Goal: Task Accomplishment & Management: Manage account settings

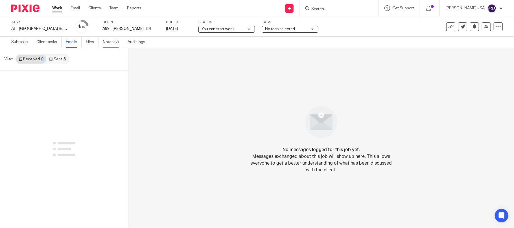
click at [113, 41] on link "Notes (2)" at bounding box center [113, 42] width 21 height 11
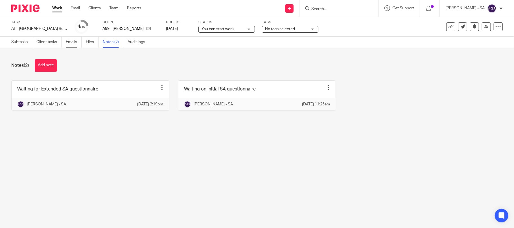
click at [69, 41] on link "Emails" at bounding box center [74, 42] width 16 height 11
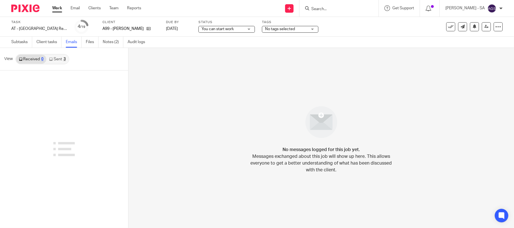
click at [60, 59] on link "Sent 3" at bounding box center [57, 59] width 22 height 9
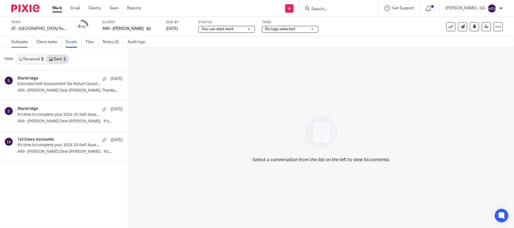
click at [21, 43] on link "Subtasks" at bounding box center [21, 42] width 21 height 11
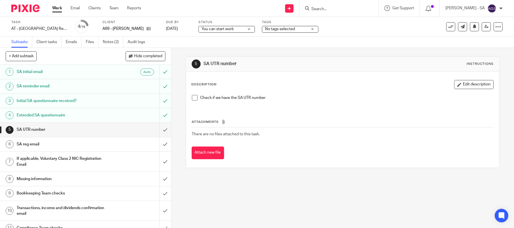
click at [189, 98] on div "Check if we have the SA UTR number" at bounding box center [342, 100] width 307 height 16
click at [192, 98] on span at bounding box center [195, 98] width 6 height 6
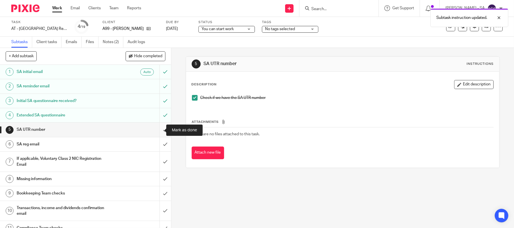
click at [158, 130] on input "submit" at bounding box center [85, 130] width 171 height 14
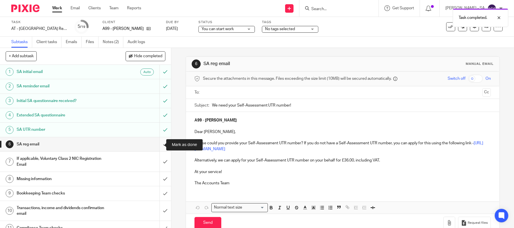
click at [159, 145] on input "submit" at bounding box center [85, 144] width 171 height 14
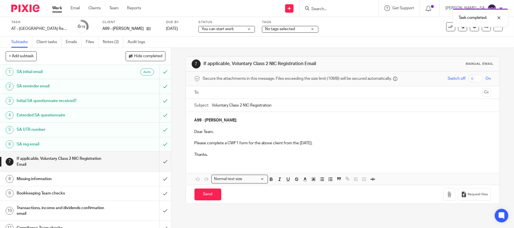
click at [155, 163] on input "submit" at bounding box center [85, 162] width 171 height 20
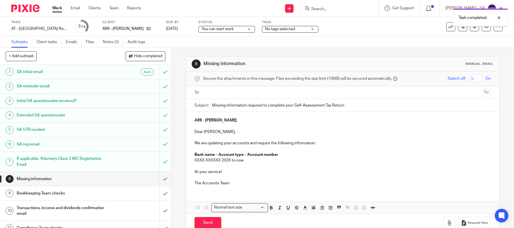
click at [155, 181] on input "submit" at bounding box center [85, 179] width 171 height 14
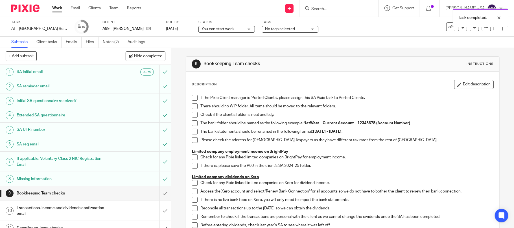
click at [192, 100] on span at bounding box center [195, 98] width 6 height 6
click at [192, 104] on span at bounding box center [195, 107] width 6 height 6
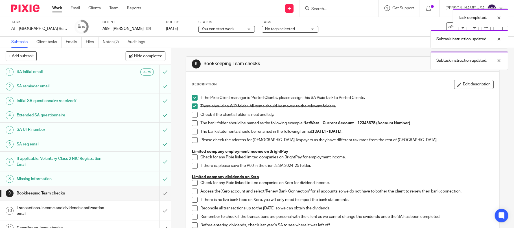
click at [192, 117] on span at bounding box center [195, 115] width 6 height 6
click at [192, 120] on li "Check if the client’s folder is neat and tidy." at bounding box center [343, 116] width 302 height 8
click at [192, 122] on span at bounding box center [195, 124] width 6 height 6
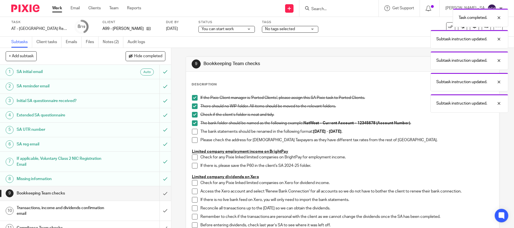
click at [192, 133] on span at bounding box center [195, 132] width 6 height 6
click at [192, 138] on span at bounding box center [195, 140] width 6 height 6
click at [193, 157] on span at bounding box center [195, 158] width 6 height 6
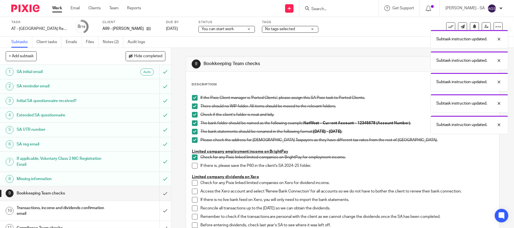
click at [192, 165] on span at bounding box center [195, 166] width 6 height 6
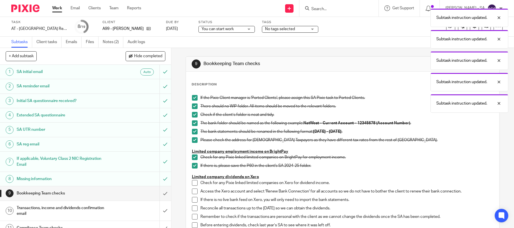
click at [192, 183] on span at bounding box center [195, 183] width 6 height 6
click at [192, 191] on span at bounding box center [195, 192] width 6 height 6
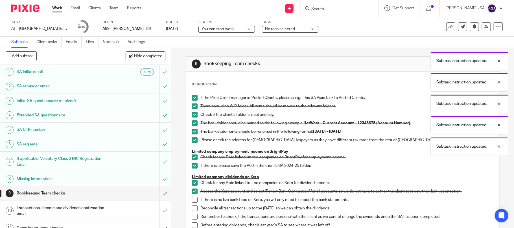
click at [192, 196] on li "Access the Xero account and select 'Renew Bank Connection' for all accounts so …" at bounding box center [343, 193] width 302 height 8
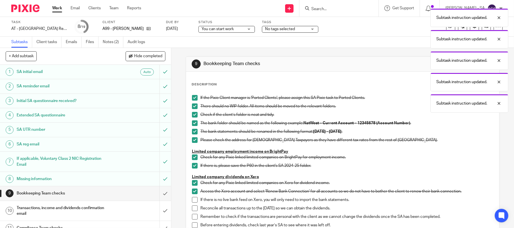
drag, startPoint x: 191, startPoint y: 199, endPoint x: 194, endPoint y: 202, distance: 4.4
click at [192, 199] on span at bounding box center [195, 200] width 6 height 6
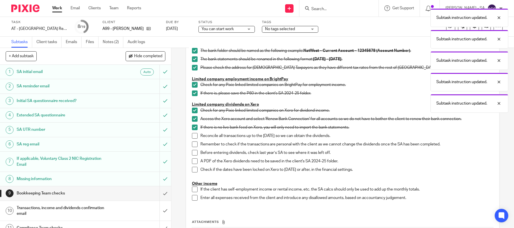
scroll to position [75, 0]
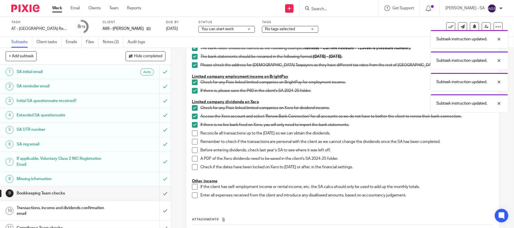
click at [192, 137] on li "Reconcile all transactions up to the 05th April 2025 so we can obtain the divid…" at bounding box center [343, 135] width 302 height 8
click at [192, 135] on span at bounding box center [195, 134] width 6 height 6
click at [192, 141] on span at bounding box center [195, 142] width 6 height 6
click at [375, 159] on p "A PDF of the Xero dividends need to be saved in the client's SA 2024-25 folder." at bounding box center [346, 159] width 293 height 6
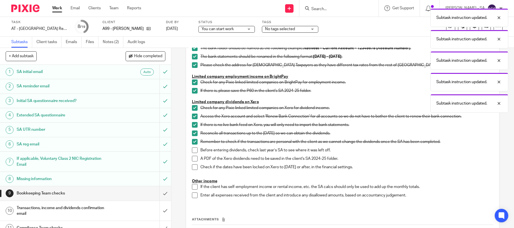
click at [192, 151] on span at bounding box center [195, 151] width 6 height 6
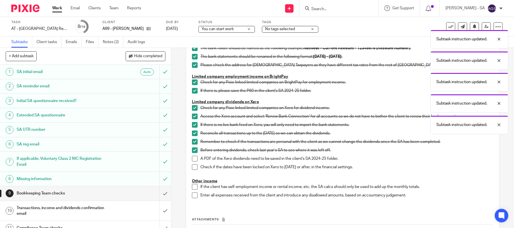
click at [194, 157] on span at bounding box center [195, 159] width 6 height 6
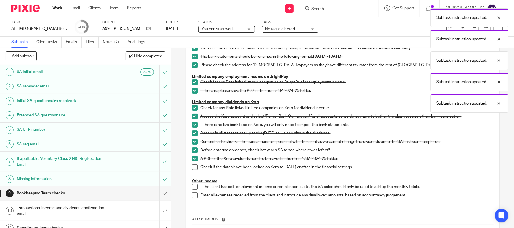
click at [193, 166] on span at bounding box center [195, 168] width 6 height 6
click at [194, 189] on span at bounding box center [195, 187] width 6 height 6
click at [192, 196] on span at bounding box center [195, 196] width 6 height 6
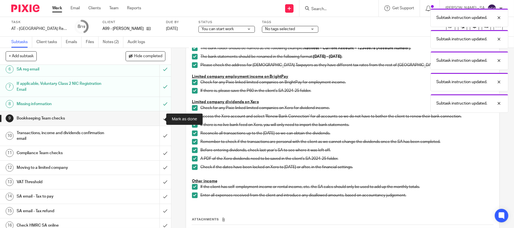
click at [156, 119] on input "submit" at bounding box center [85, 118] width 171 height 14
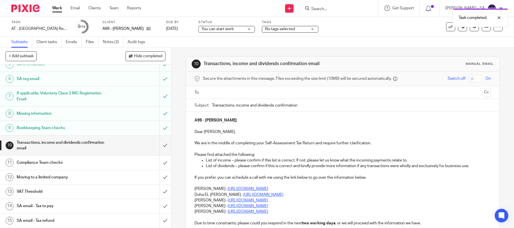
scroll to position [75, 0]
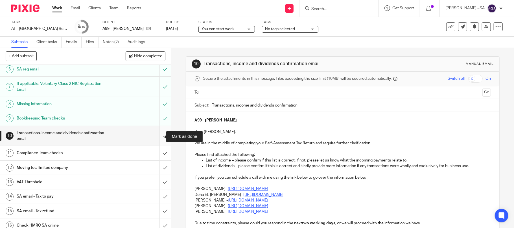
click at [157, 135] on input "submit" at bounding box center [85, 136] width 171 height 20
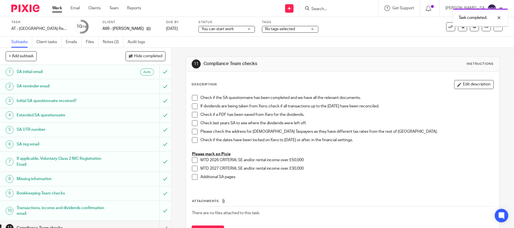
scroll to position [131, 0]
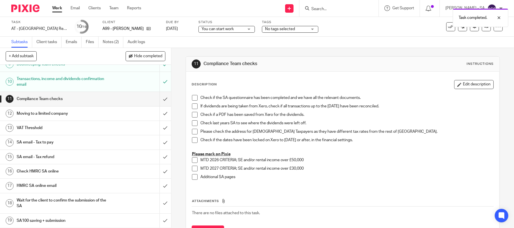
click at [48, 141] on h1 "SA email - Tax to pay" at bounding box center [62, 142] width 91 height 8
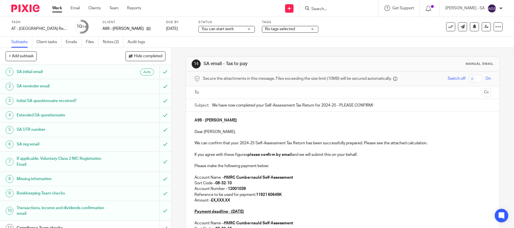
drag, startPoint x: 228, startPoint y: 200, endPoint x: 231, endPoint y: 200, distance: 2.9
click at [229, 200] on strong "£X,XXX.XX" at bounding box center [220, 201] width 19 height 4
click at [231, 200] on p "Amount - £X,XXX.XX" at bounding box center [342, 201] width 297 height 6
drag, startPoint x: 231, startPoint y: 200, endPoint x: 213, endPoint y: 202, distance: 18.2
click at [213, 202] on p "Amount - £X,XXX.XX" at bounding box center [342, 201] width 297 height 6
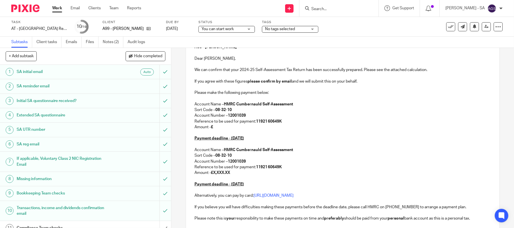
scroll to position [75, 0]
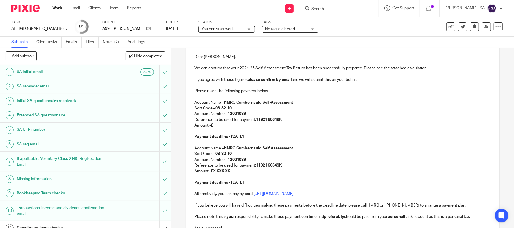
drag, startPoint x: 232, startPoint y: 171, endPoint x: 213, endPoint y: 171, distance: 19.5
click at [213, 171] on p "Amount - £X,XXX.XX" at bounding box center [342, 171] width 297 height 6
click at [219, 128] on p "Amount - £" at bounding box center [342, 126] width 297 height 6
click at [223, 172] on p "Amount - £" at bounding box center [342, 171] width 297 height 6
click at [223, 171] on p "Amount - £" at bounding box center [342, 171] width 297 height 6
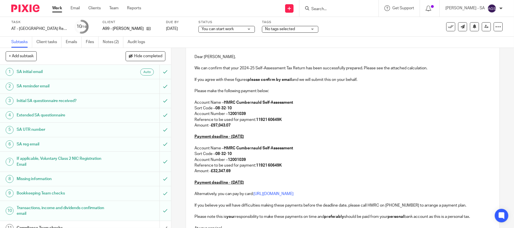
click at [270, 178] on p at bounding box center [342, 177] width 297 height 6
click at [340, 172] on p "Amount - £32,347.69" at bounding box center [342, 171] width 297 height 6
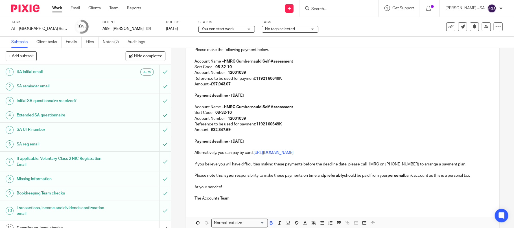
scroll to position [145, 0]
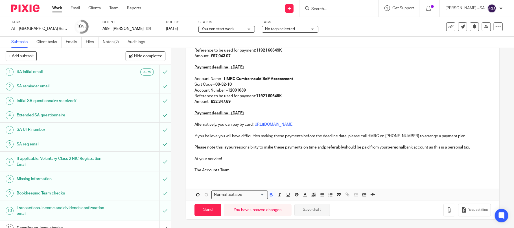
click at [313, 209] on button "Save draft" at bounding box center [312, 210] width 36 height 12
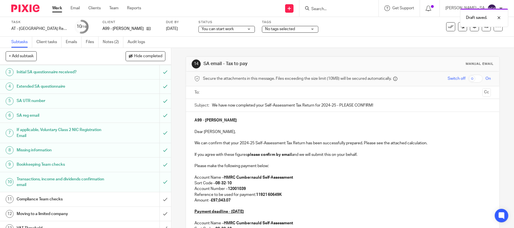
scroll to position [0, 0]
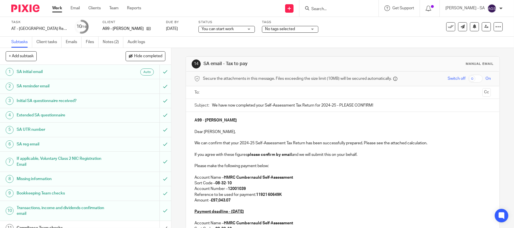
click at [231, 30] on span "You can start work" at bounding box center [218, 29] width 32 height 4
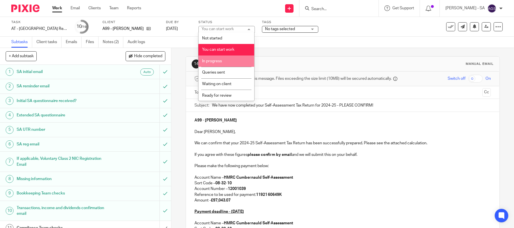
click at [224, 61] on li "In progress" at bounding box center [226, 62] width 56 height 12
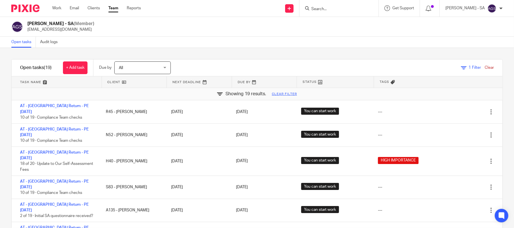
click at [335, 8] on input "Search" at bounding box center [336, 9] width 51 height 5
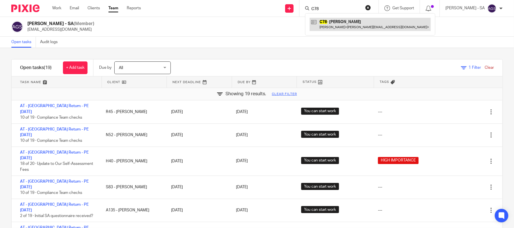
type input "C78"
click at [349, 20] on link at bounding box center [370, 24] width 121 height 13
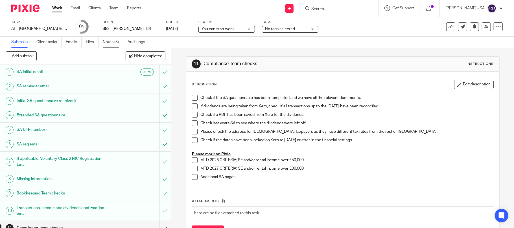
click at [112, 41] on link "Notes (3)" at bounding box center [113, 42] width 21 height 11
click at [220, 30] on span "You can start work" at bounding box center [218, 29] width 32 height 4
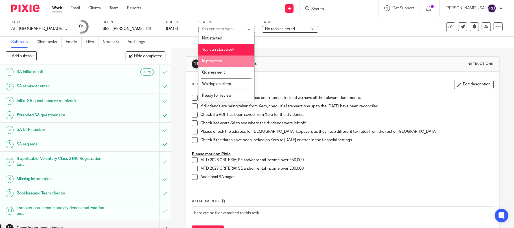
click at [223, 59] on li "In progress" at bounding box center [226, 62] width 56 height 12
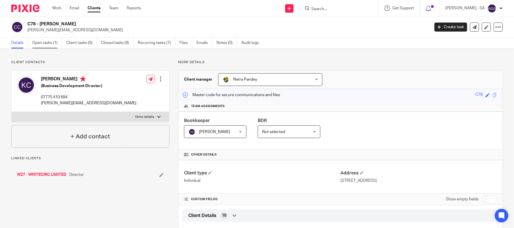
click at [43, 39] on link "Open tasks (1)" at bounding box center [47, 43] width 30 height 11
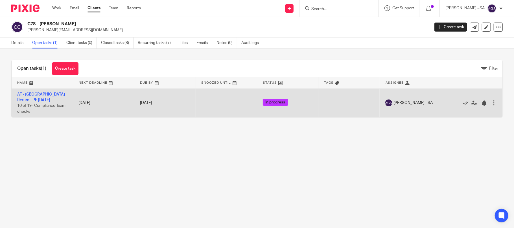
click at [263, 101] on span "In progress" at bounding box center [275, 102] width 25 height 7
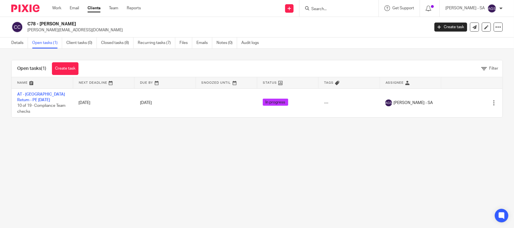
click at [337, 8] on input "Search" at bounding box center [336, 9] width 51 height 5
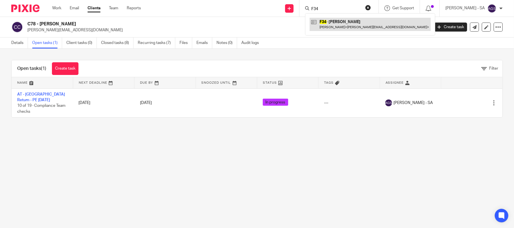
type input "F34"
click at [346, 23] on link at bounding box center [370, 24] width 121 height 13
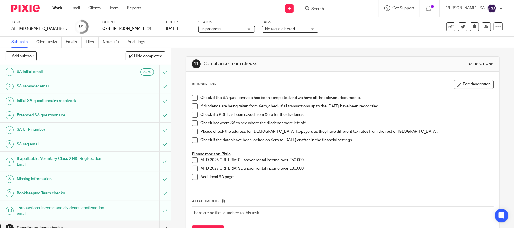
click at [222, 28] on span "In progress" at bounding box center [223, 29] width 42 height 6
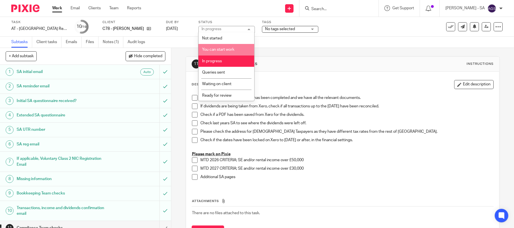
click at [220, 50] on span "You can start work" at bounding box center [218, 50] width 32 height 4
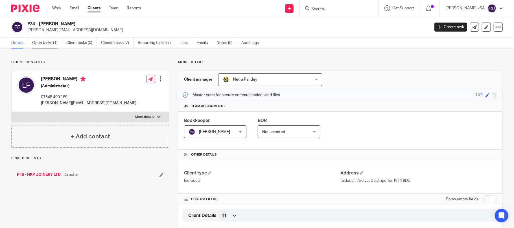
click at [42, 43] on link "Open tasks (1)" at bounding box center [47, 43] width 30 height 11
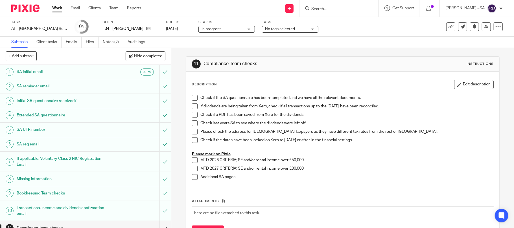
click at [213, 29] on span "In progress" at bounding box center [212, 29] width 20 height 4
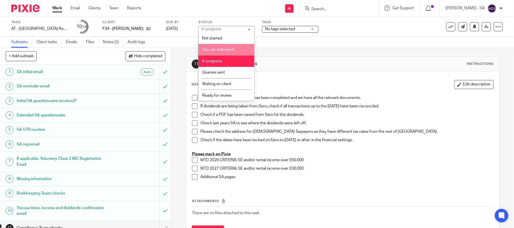
click at [220, 49] on span "You can start work" at bounding box center [218, 50] width 32 height 4
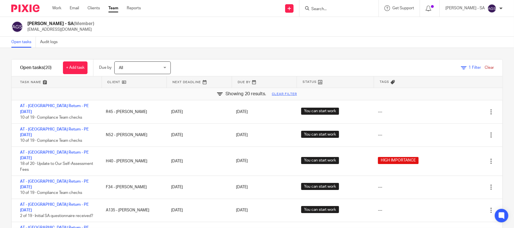
click at [270, 39] on div "Open tasks Audit logs" at bounding box center [257, 42] width 514 height 11
click at [461, 65] on icon at bounding box center [464, 68] width 6 height 6
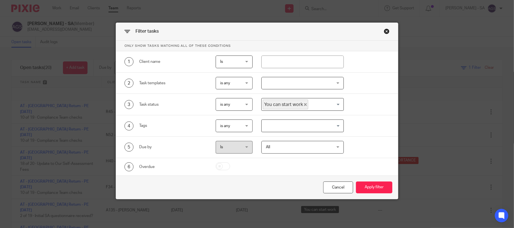
click at [421, 59] on div "Filter tasks Only show tasks matching all of these conditions 1 Client name Is …" at bounding box center [257, 114] width 514 height 228
click at [157, 16] on div "Filter tasks Only show tasks matching all of these conditions 1 Client name Is …" at bounding box center [257, 114] width 514 height 228
click at [385, 32] on div "Close this dialog window" at bounding box center [387, 32] width 6 height 6
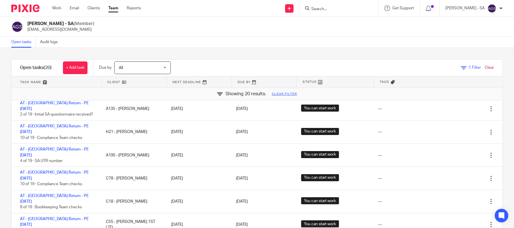
scroll to position [113, 0]
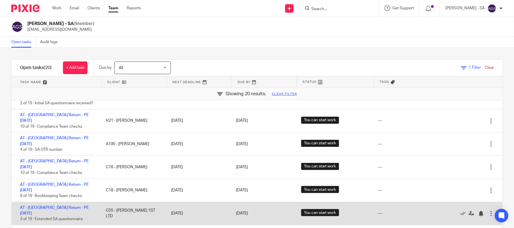
click at [93, 202] on div "AT - SA Return - PE 05-04-2025 3 of 19 · Extended SA questionnaire" at bounding box center [56, 213] width 89 height 23
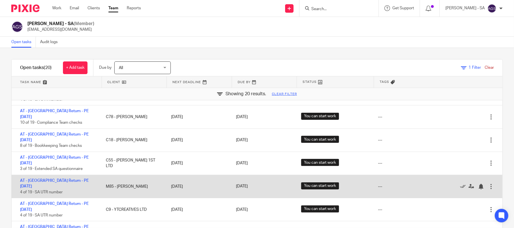
scroll to position [150, 0]
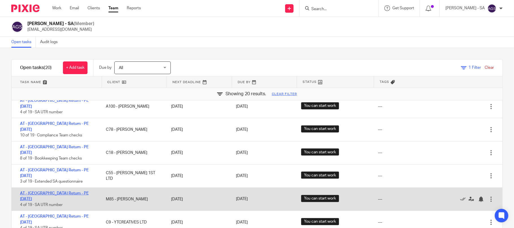
click at [71, 192] on link "AT - [GEOGRAPHIC_DATA] Return - PE [DATE]" at bounding box center [54, 197] width 69 height 10
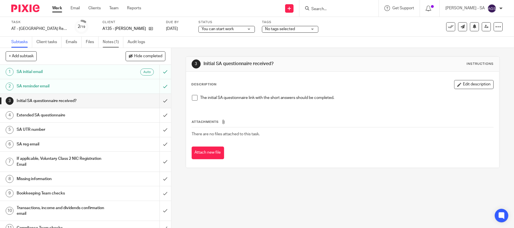
click at [110, 42] on link "Notes (1)" at bounding box center [113, 42] width 21 height 11
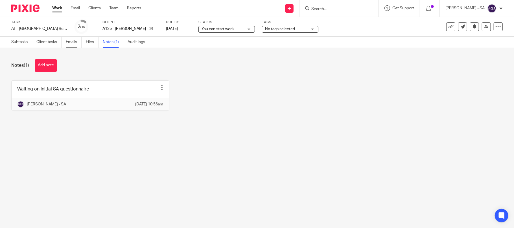
click at [69, 40] on link "Emails" at bounding box center [74, 42] width 16 height 11
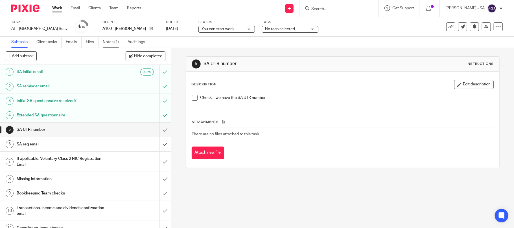
click at [113, 43] on link "Notes (1)" at bounding box center [113, 42] width 21 height 11
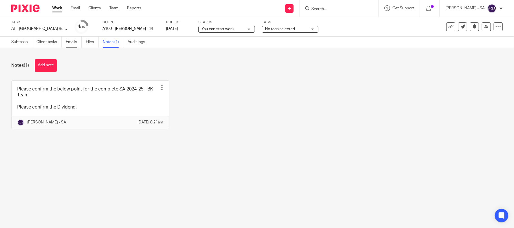
click at [75, 40] on link "Emails" at bounding box center [74, 42] width 16 height 11
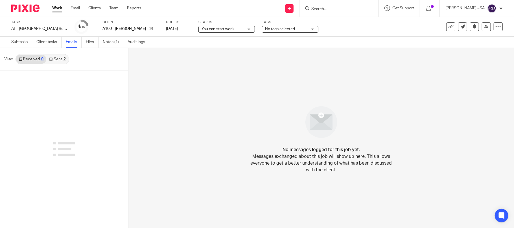
click at [59, 60] on link "Sent 2" at bounding box center [57, 59] width 22 height 9
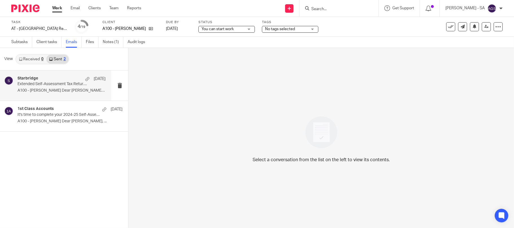
click at [59, 85] on p "Extended Self-Assessment Tax Return Questionnaire" at bounding box center [52, 84] width 71 height 5
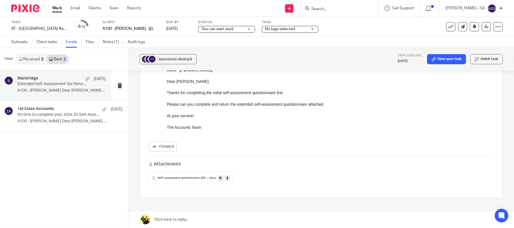
scroll to position [75, 0]
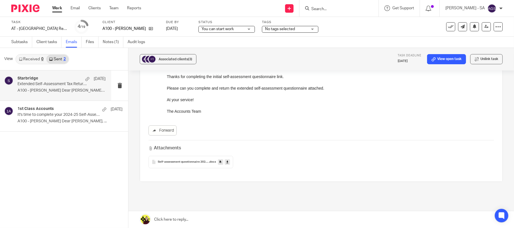
click at [196, 162] on span "Self-assessment questionnaire 2024-25" at bounding box center [183, 162] width 51 height 3
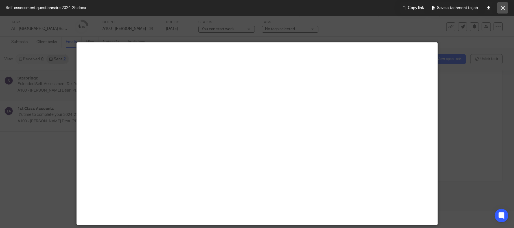
click at [502, 9] on icon at bounding box center [503, 8] width 4 height 4
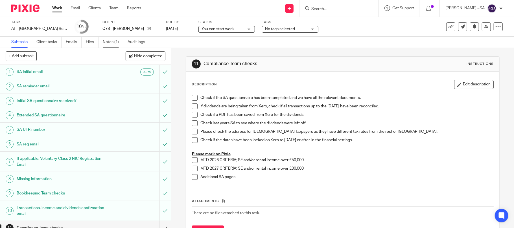
click at [110, 40] on link "Notes (1)" at bounding box center [113, 42] width 21 height 11
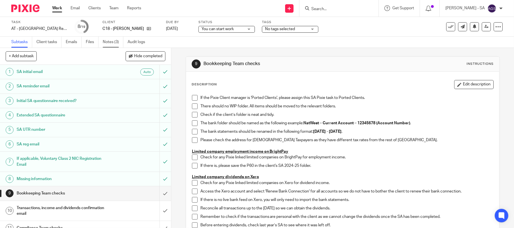
click at [110, 42] on link "Notes (3)" at bounding box center [113, 42] width 21 height 11
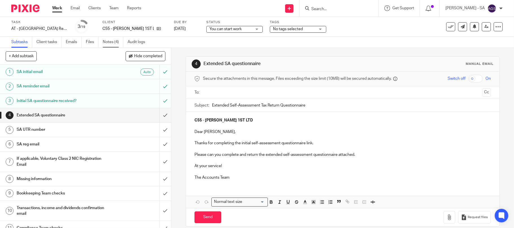
click at [109, 42] on link "Notes (4)" at bounding box center [113, 42] width 21 height 11
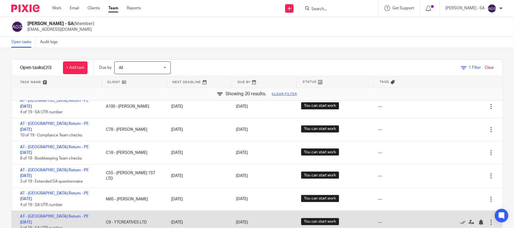
scroll to position [188, 0]
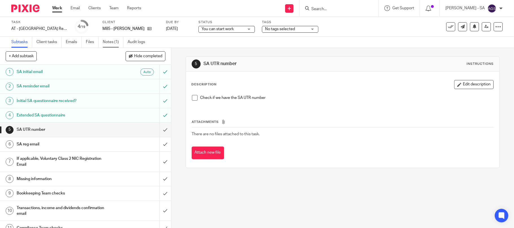
click at [113, 42] on link "Notes (1)" at bounding box center [113, 42] width 21 height 11
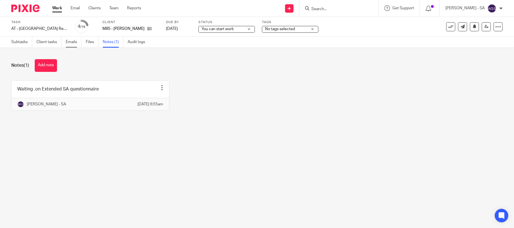
click at [69, 39] on link "Emails" at bounding box center [74, 42] width 16 height 11
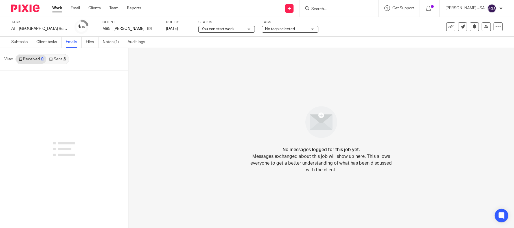
click at [59, 60] on link "Sent 3" at bounding box center [57, 59] width 22 height 9
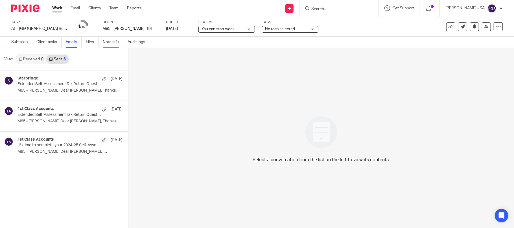
click at [117, 42] on link "Notes (1)" at bounding box center [113, 42] width 21 height 11
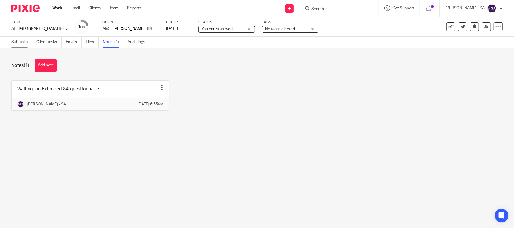
click at [20, 43] on link "Subtasks" at bounding box center [21, 42] width 21 height 11
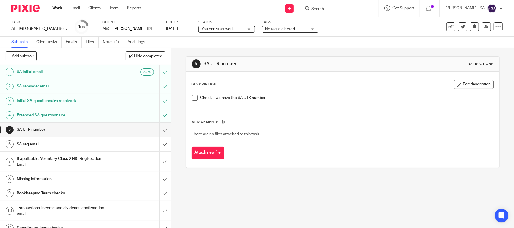
click at [193, 98] on span at bounding box center [195, 98] width 6 height 6
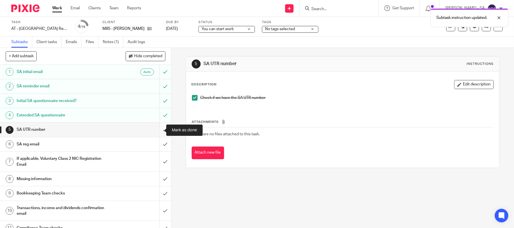
click at [157, 132] on input "submit" at bounding box center [85, 130] width 171 height 14
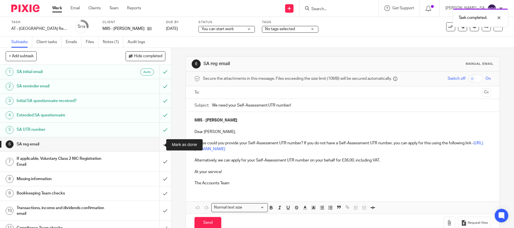
click at [155, 146] on input "submit" at bounding box center [85, 144] width 171 height 14
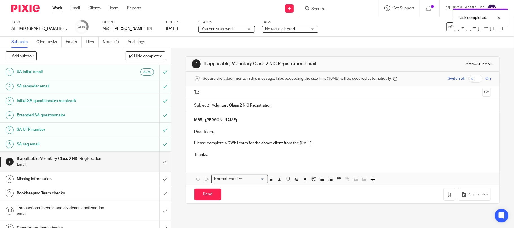
click at [157, 159] on input "submit" at bounding box center [85, 162] width 171 height 20
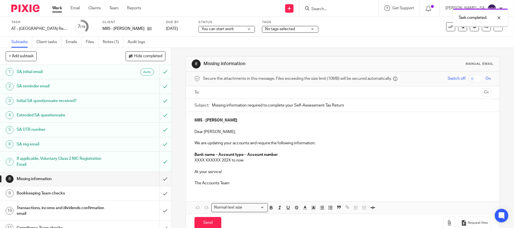
click at [159, 181] on input "submit" at bounding box center [85, 179] width 171 height 14
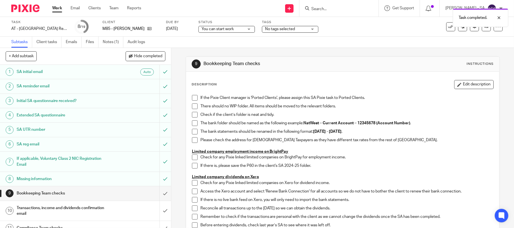
drag, startPoint x: 194, startPoint y: 98, endPoint x: 192, endPoint y: 106, distance: 8.9
click at [193, 98] on span at bounding box center [195, 98] width 6 height 6
click at [192, 107] on span at bounding box center [195, 107] width 6 height 6
click at [192, 116] on span at bounding box center [195, 115] width 6 height 6
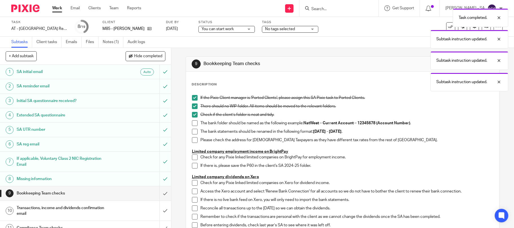
click at [192, 122] on span at bounding box center [195, 124] width 6 height 6
click at [192, 130] on span at bounding box center [195, 132] width 6 height 6
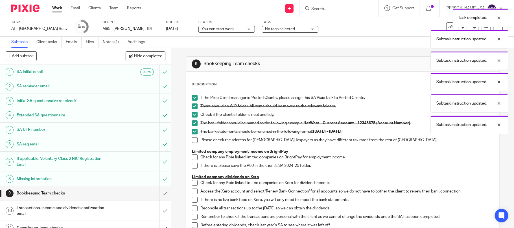
drag, startPoint x: 192, startPoint y: 139, endPoint x: 193, endPoint y: 148, distance: 9.6
click at [192, 139] on span at bounding box center [195, 140] width 6 height 6
click at [192, 156] on span at bounding box center [195, 158] width 6 height 6
click at [192, 164] on span at bounding box center [195, 166] width 6 height 6
drag, startPoint x: 193, startPoint y: 183, endPoint x: 194, endPoint y: 190, distance: 7.1
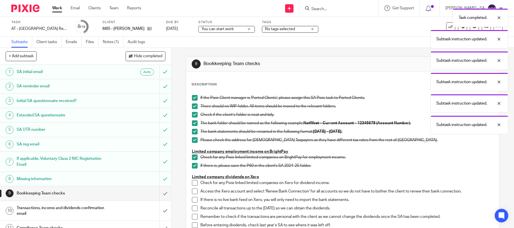
click at [193, 183] on span at bounding box center [195, 183] width 6 height 6
click at [194, 190] on span at bounding box center [195, 192] width 6 height 6
click at [192, 199] on span at bounding box center [195, 200] width 6 height 6
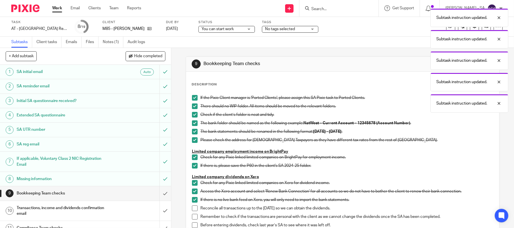
click at [192, 209] on span at bounding box center [195, 209] width 6 height 6
click at [192, 215] on span at bounding box center [195, 217] width 6 height 6
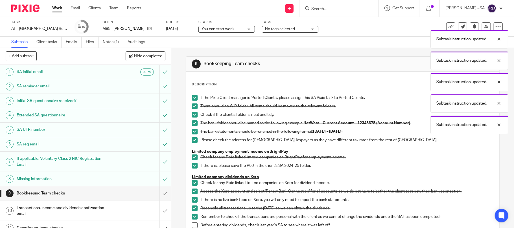
click at [192, 220] on li "Remember to check if the transactions are personal with the client as we cannot…" at bounding box center [343, 218] width 302 height 8
click at [192, 226] on span at bounding box center [195, 226] width 6 height 6
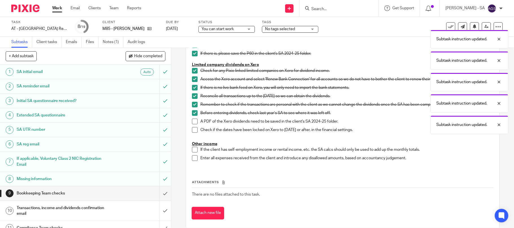
scroll to position [113, 0]
drag, startPoint x: 193, startPoint y: 125, endPoint x: 191, endPoint y: 129, distance: 4.2
click at [192, 125] on li "A PDF of the Xero dividends need to be saved in the client's SA 2024-25 folder." at bounding box center [343, 122] width 302 height 8
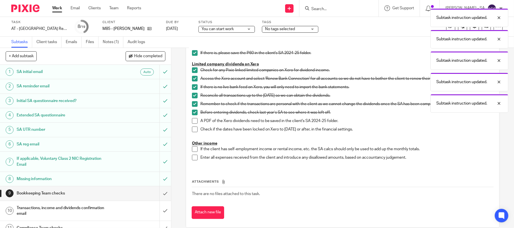
click at [193, 121] on span at bounding box center [195, 121] width 6 height 6
click at [192, 132] on span at bounding box center [195, 130] width 6 height 6
drag, startPoint x: 191, startPoint y: 149, endPoint x: 191, endPoint y: 152, distance: 3.4
click at [192, 148] on span at bounding box center [195, 149] width 6 height 6
click at [194, 158] on span at bounding box center [195, 158] width 6 height 6
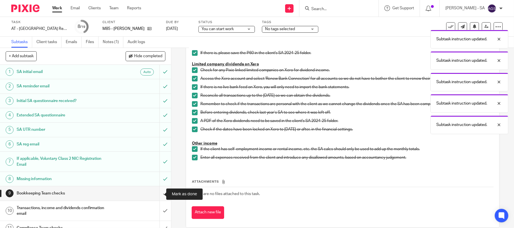
click at [155, 196] on input "submit" at bounding box center [85, 194] width 171 height 14
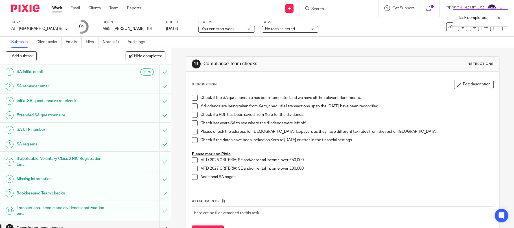
scroll to position [131, 0]
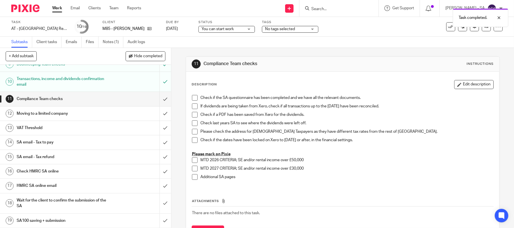
click at [54, 145] on h1 "SA email - Tax to pay" at bounding box center [62, 142] width 91 height 8
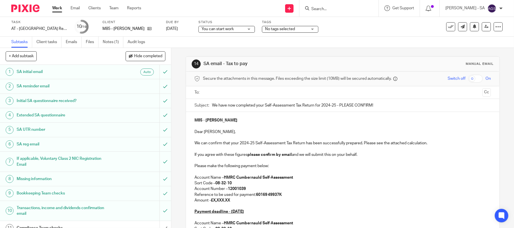
click at [237, 201] on p "Amount - £X,XXX.XX" at bounding box center [342, 201] width 297 height 6
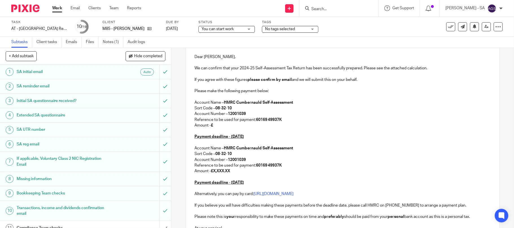
click at [237, 179] on p at bounding box center [342, 177] width 297 height 6
click at [236, 176] on p at bounding box center [342, 177] width 297 height 6
click at [235, 171] on p "Amount - £X,XXX.XX" at bounding box center [342, 171] width 297 height 6
click at [213, 124] on p "Amount - £" at bounding box center [342, 126] width 297 height 6
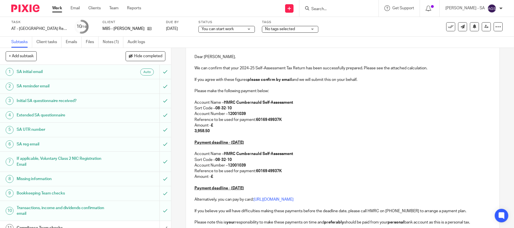
click at [194, 134] on p "Amount - £ 3,958.50" at bounding box center [342, 129] width 297 height 12
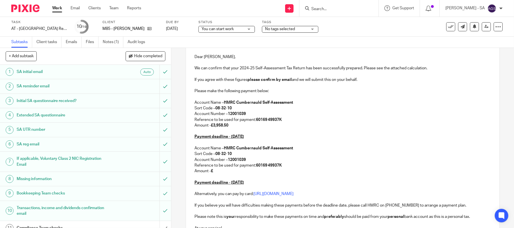
click at [222, 173] on p "Amount - £" at bounding box center [342, 171] width 297 height 6
click at [211, 172] on strong "£" at bounding box center [212, 171] width 2 height 4
click at [334, 135] on p "Payment deadline - [DATE]" at bounding box center [342, 137] width 297 height 6
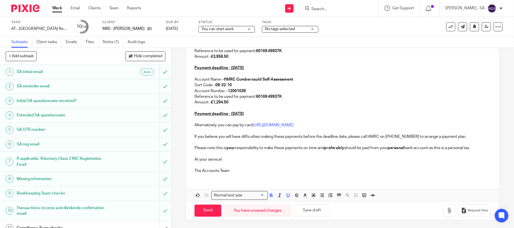
scroll to position [145, 0]
click at [314, 212] on button "Save draft" at bounding box center [312, 210] width 36 height 12
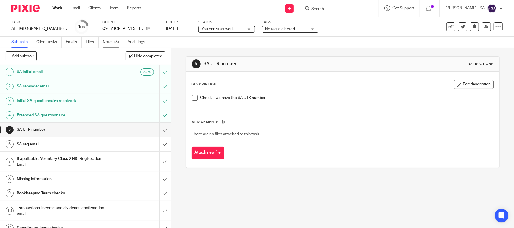
click at [112, 41] on link "Notes (3)" at bounding box center [113, 42] width 21 height 11
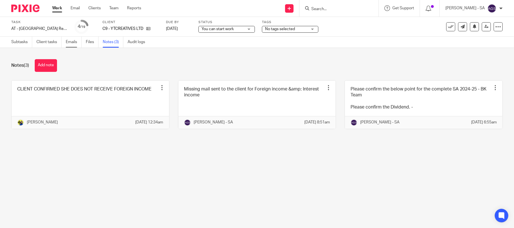
click at [72, 42] on link "Emails" at bounding box center [74, 42] width 16 height 11
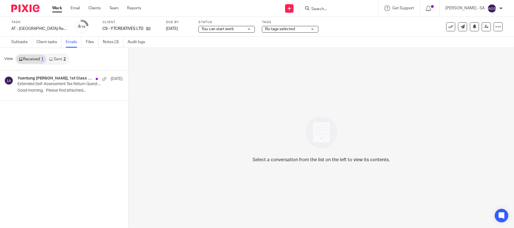
click at [60, 57] on link "Sent 2" at bounding box center [57, 59] width 22 height 9
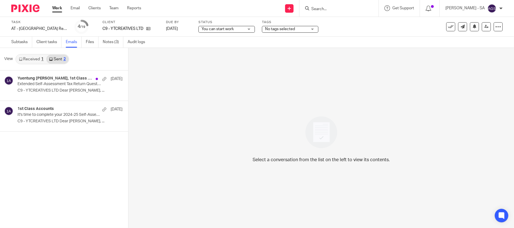
click at [31, 56] on link "Received 1" at bounding box center [31, 59] width 30 height 9
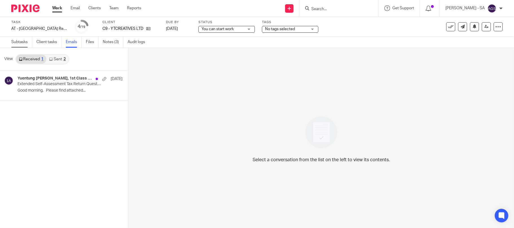
click at [13, 41] on link "Subtasks" at bounding box center [21, 42] width 21 height 11
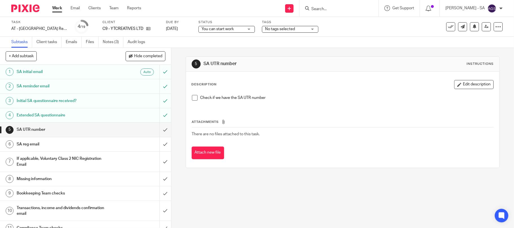
click at [192, 100] on span at bounding box center [195, 98] width 6 height 6
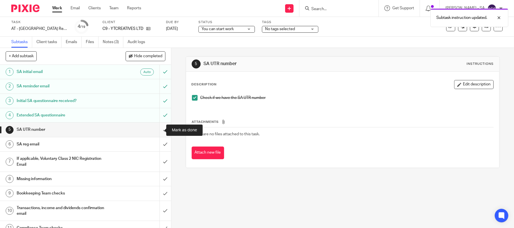
click at [156, 128] on input "submit" at bounding box center [85, 130] width 171 height 14
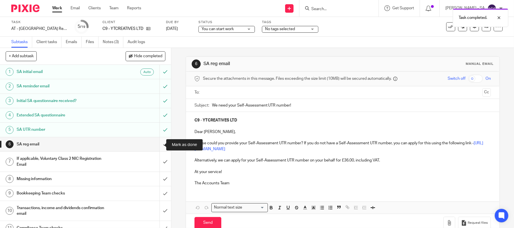
click at [158, 144] on input "submit" at bounding box center [85, 144] width 171 height 14
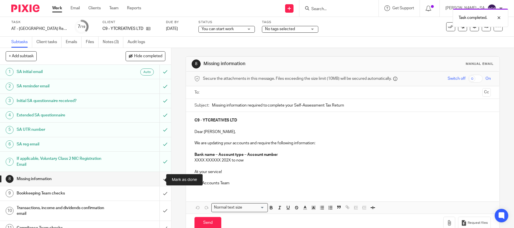
click at [156, 183] on input "submit" at bounding box center [85, 179] width 171 height 14
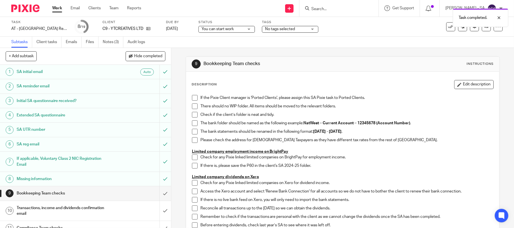
click at [192, 100] on span at bounding box center [195, 98] width 6 height 6
click at [192, 109] on span at bounding box center [195, 107] width 6 height 6
click at [192, 120] on li "Check if the client’s folder is neat and tidy." at bounding box center [343, 116] width 302 height 8
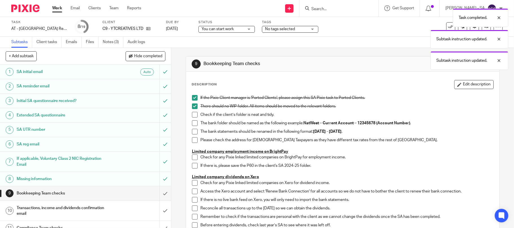
click at [192, 122] on span at bounding box center [195, 124] width 6 height 6
click at [192, 113] on span at bounding box center [195, 115] width 6 height 6
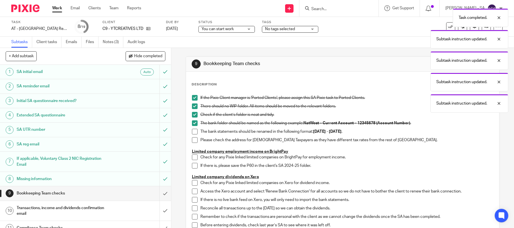
click at [192, 131] on span at bounding box center [195, 132] width 6 height 6
drag, startPoint x: 190, startPoint y: 141, endPoint x: 197, endPoint y: 145, distance: 7.8
click at [192, 141] on span at bounding box center [195, 140] width 6 height 6
click at [192, 160] on span at bounding box center [195, 158] width 6 height 6
click at [192, 163] on li "Check for any Pixie linked limited companies on BrightPay for employment income." at bounding box center [343, 159] width 302 height 8
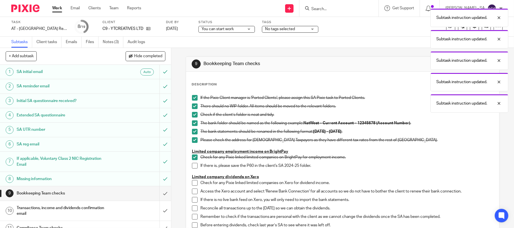
click at [192, 168] on span at bounding box center [195, 166] width 6 height 6
click at [192, 185] on span at bounding box center [195, 183] width 6 height 6
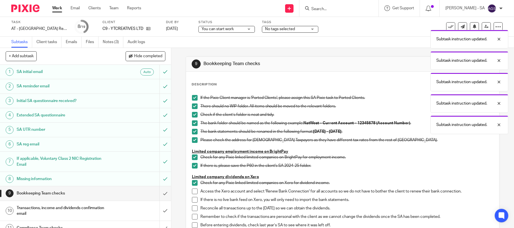
click at [192, 191] on span at bounding box center [195, 192] width 6 height 6
click at [192, 202] on span at bounding box center [195, 200] width 6 height 6
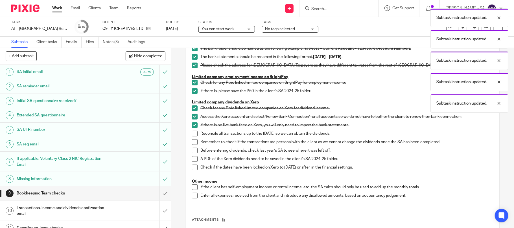
scroll to position [75, 0]
click at [193, 135] on span at bounding box center [195, 134] width 6 height 6
click at [192, 140] on span at bounding box center [195, 142] width 6 height 6
click at [192, 149] on span at bounding box center [195, 151] width 6 height 6
click at [192, 157] on span at bounding box center [195, 159] width 6 height 6
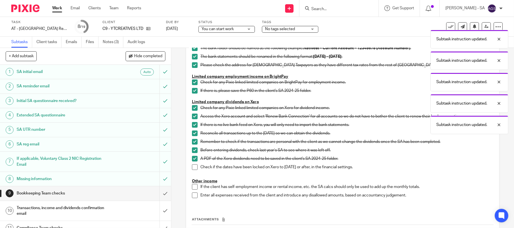
click at [194, 167] on span at bounding box center [195, 168] width 6 height 6
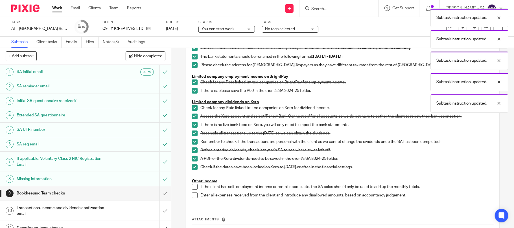
click at [192, 186] on span at bounding box center [195, 187] width 6 height 6
click at [194, 197] on span at bounding box center [195, 196] width 6 height 6
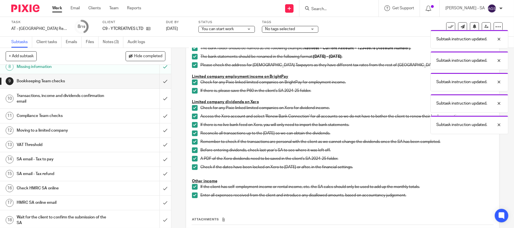
scroll to position [113, 0]
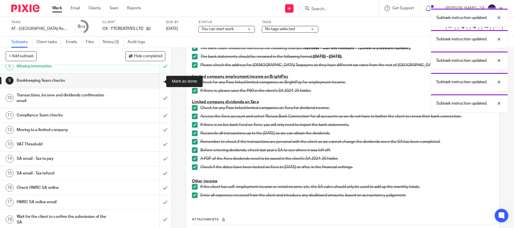
click at [161, 80] on input "submit" at bounding box center [85, 81] width 171 height 14
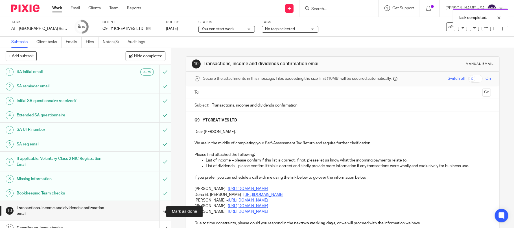
click at [156, 209] on input "submit" at bounding box center [85, 211] width 171 height 20
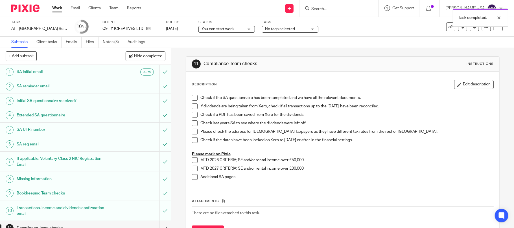
scroll to position [131, 0]
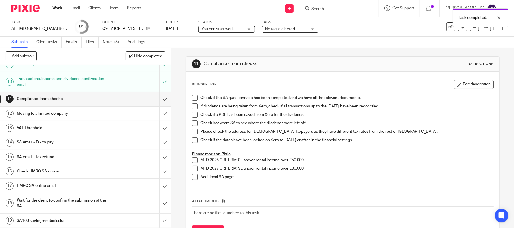
click at [47, 143] on h1 "SA email - Tax to pay" at bounding box center [62, 142] width 91 height 8
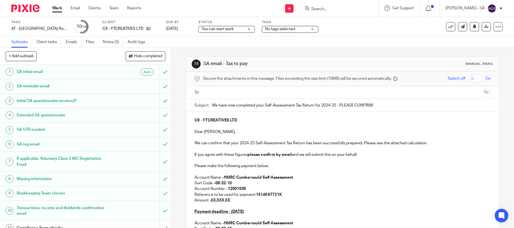
click at [233, 199] on p "Amount - £X,XXX.XX" at bounding box center [342, 201] width 297 height 6
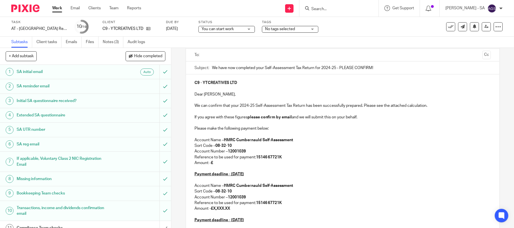
drag, startPoint x: 229, startPoint y: 208, endPoint x: 231, endPoint y: 210, distance: 3.0
click at [229, 209] on strong "£X,XXX.XX" at bounding box center [220, 209] width 19 height 4
click at [231, 210] on p "Amount - £X,XXX.XX" at bounding box center [342, 209] width 297 height 6
click at [213, 157] on p "Reference to be used for payment: 15146 67721K" at bounding box center [342, 158] width 297 height 6
click at [213, 162] on p "Amount - £" at bounding box center [342, 163] width 297 height 6
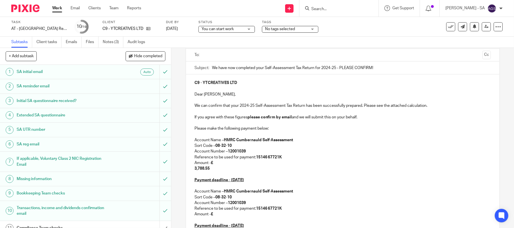
click at [186, 175] on div "C9 - YTCREATIVES LTD Dear [PERSON_NAME], We can confirm that your 2024-25 Self-…" at bounding box center [343, 183] width 314 height 216
click at [191, 172] on div "C9 - YTCREATIVES LTD Dear [PERSON_NAME], We can confirm that your 2024-25 Self-…" at bounding box center [343, 183] width 314 height 216
click at [191, 170] on div "C9 - YTCREATIVES LTD Dear [PERSON_NAME], We can confirm that your 2024-25 Self-…" at bounding box center [343, 183] width 314 height 216
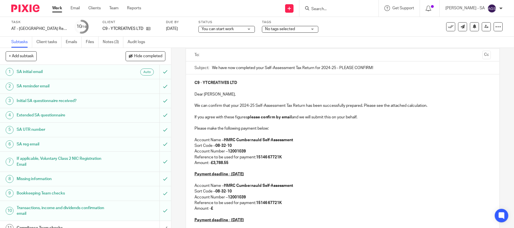
drag, startPoint x: 217, startPoint y: 207, endPoint x: 472, endPoint y: 200, distance: 254.7
click at [225, 210] on p "Amount - £" at bounding box center [342, 209] width 297 height 6
click at [211, 211] on strong "£" at bounding box center [212, 209] width 2 height 4
click at [214, 209] on p "Amount - £" at bounding box center [342, 209] width 297 height 6
click at [195, 215] on strong "3,342.51" at bounding box center [201, 215] width 15 height 4
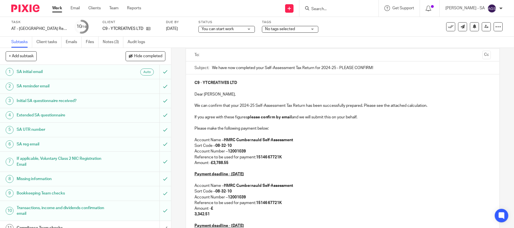
click at [189, 215] on div "C9 - YTCREATIVES LTD Dear Yuen Tung, We can confirm that your 2024-25 Self-Asse…" at bounding box center [343, 183] width 314 height 216
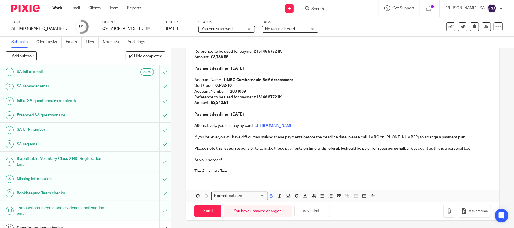
scroll to position [145, 0]
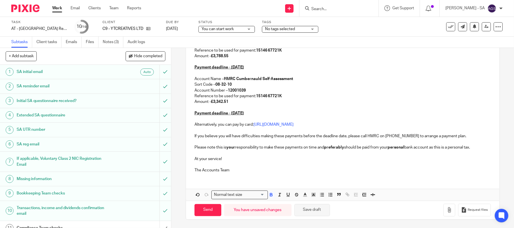
click at [307, 212] on button "Save draft" at bounding box center [312, 210] width 36 height 12
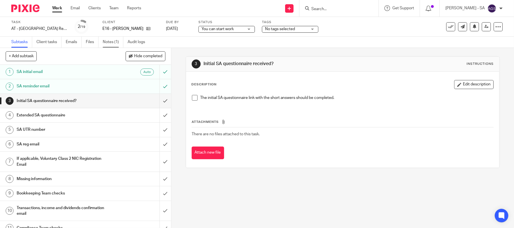
click at [114, 44] on link "Notes (1)" at bounding box center [113, 42] width 21 height 11
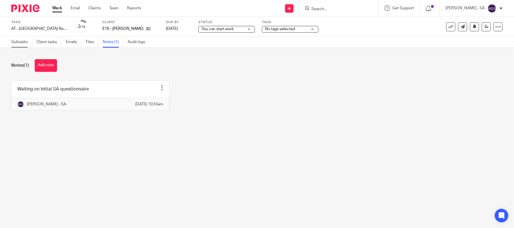
click at [15, 45] on link "Subtasks" at bounding box center [21, 42] width 21 height 11
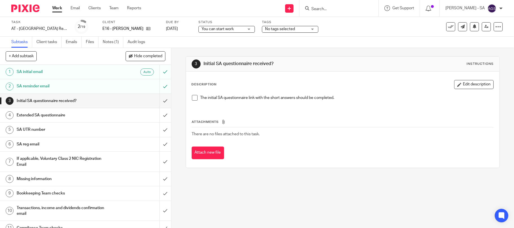
click at [192, 99] on span at bounding box center [195, 98] width 6 height 6
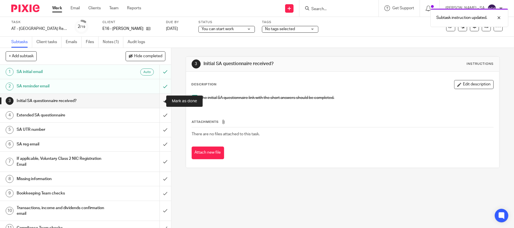
click at [157, 100] on input "submit" at bounding box center [85, 101] width 171 height 14
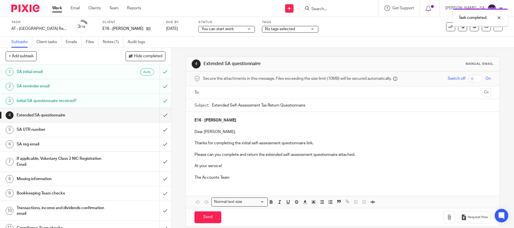
click at [156, 114] on input "submit" at bounding box center [85, 115] width 171 height 14
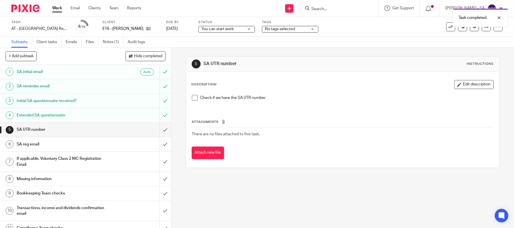
click at [192, 100] on span at bounding box center [195, 98] width 6 height 6
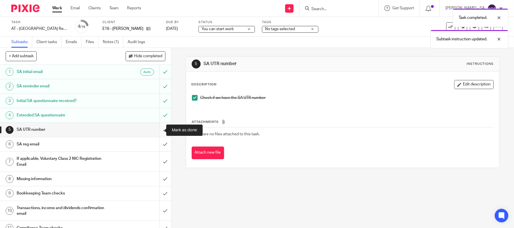
click at [157, 130] on input "submit" at bounding box center [85, 130] width 171 height 14
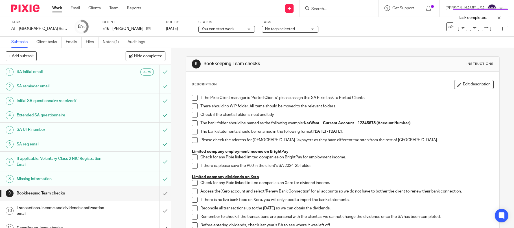
click at [194, 97] on span at bounding box center [195, 98] width 6 height 6
click at [193, 105] on span at bounding box center [195, 107] width 6 height 6
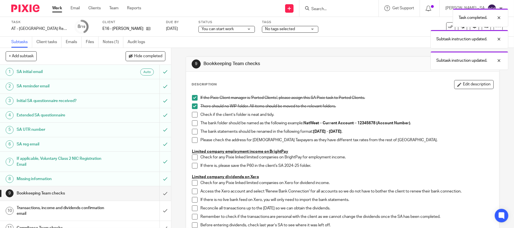
click at [192, 116] on span at bounding box center [195, 115] width 6 height 6
click at [192, 122] on span at bounding box center [195, 124] width 6 height 6
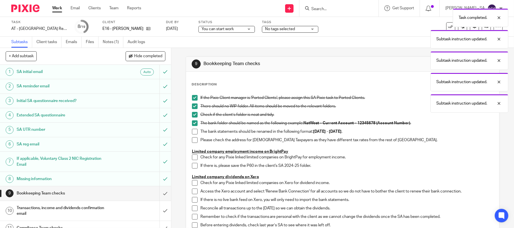
click at [192, 133] on span at bounding box center [195, 132] width 6 height 6
click at [192, 138] on span at bounding box center [195, 140] width 6 height 6
click at [193, 154] on u "Limited company employment income on BrightPay" at bounding box center [240, 152] width 97 height 4
click at [193, 156] on span at bounding box center [195, 158] width 6 height 6
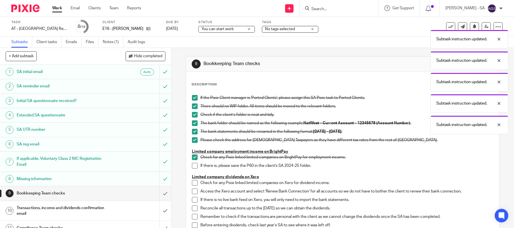
click at [192, 169] on span at bounding box center [195, 166] width 6 height 6
click at [192, 183] on span at bounding box center [195, 183] width 6 height 6
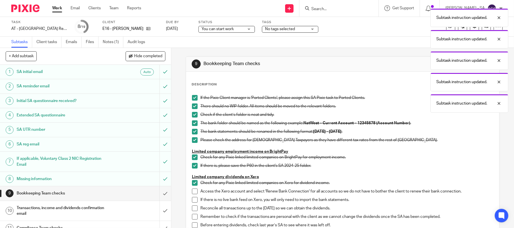
click at [192, 190] on span at bounding box center [195, 192] width 6 height 6
click at [192, 198] on span at bounding box center [195, 200] width 6 height 6
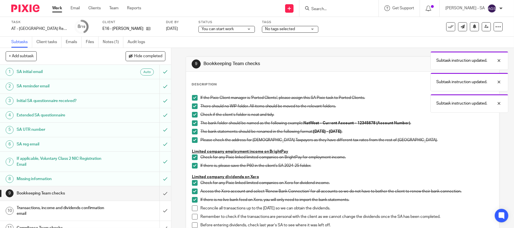
click at [192, 208] on span at bounding box center [195, 209] width 6 height 6
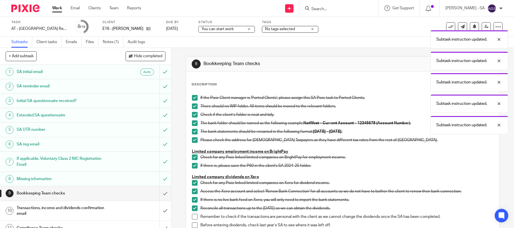
click at [192, 216] on span at bounding box center [195, 217] width 6 height 6
click at [192, 223] on ul "Access the Xero account and select 'Renew Bank Connection' for all accounts so …" at bounding box center [343, 218] width 302 height 59
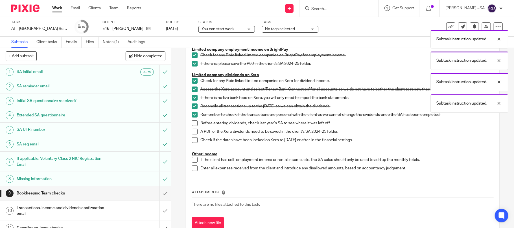
scroll to position [113, 0]
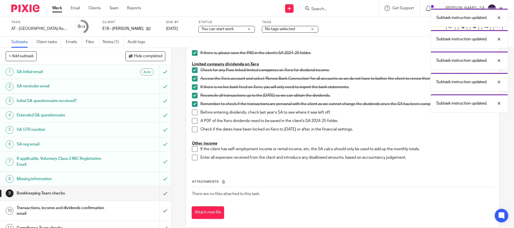
click at [192, 113] on span at bounding box center [195, 113] width 6 height 6
click at [189, 124] on div "If the Pixie Client manager is 'Ported Clients', please assign this SA Pixie ta…" at bounding box center [342, 73] width 307 height 188
click at [189, 123] on div "If the Pixie Client manager is 'Ported Clients', please assign this SA Pixie ta…" at bounding box center [342, 73] width 307 height 188
click at [192, 120] on span at bounding box center [195, 121] width 6 height 6
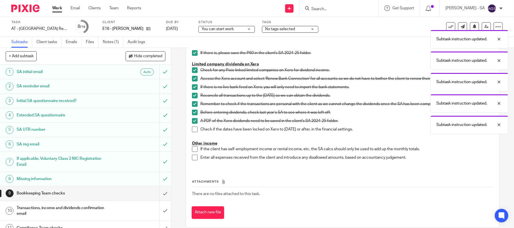
click at [192, 129] on span at bounding box center [195, 130] width 6 height 6
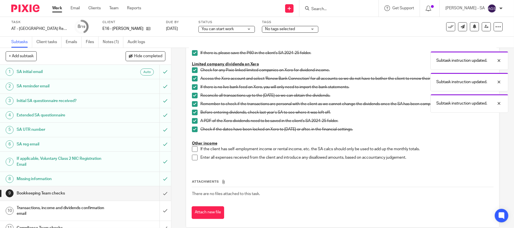
click at [192, 150] on span at bounding box center [195, 149] width 6 height 6
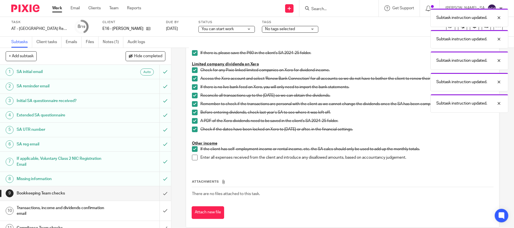
click at [192, 158] on span at bounding box center [195, 158] width 6 height 6
click at [155, 193] on input "submit" at bounding box center [85, 194] width 171 height 14
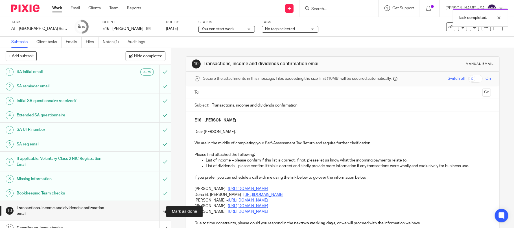
click at [161, 212] on input "submit" at bounding box center [85, 211] width 171 height 20
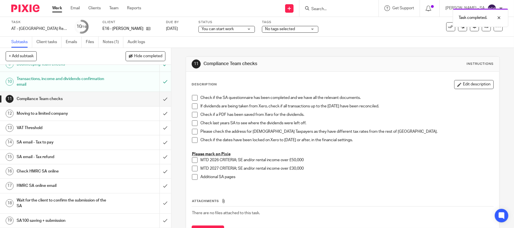
scroll to position [131, 0]
click at [50, 141] on h1 "SA email - Tax to pay" at bounding box center [62, 142] width 91 height 8
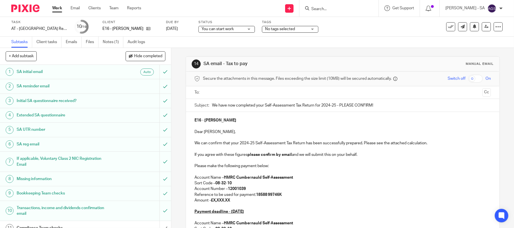
click at [235, 200] on p "Amount - £X,XXX.XX" at bounding box center [342, 201] width 297 height 6
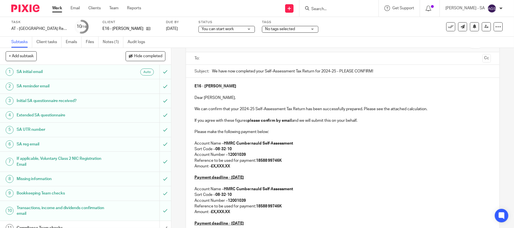
scroll to position [75, 0]
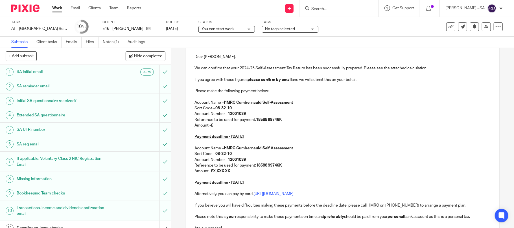
click at [230, 169] on strong "£X,XXX.XX" at bounding box center [220, 171] width 19 height 4
click at [213, 121] on p "Reference to be used for payment: 18588 99746K" at bounding box center [342, 120] width 297 height 6
click at [217, 126] on p "Amount - £" at bounding box center [342, 126] width 297 height 6
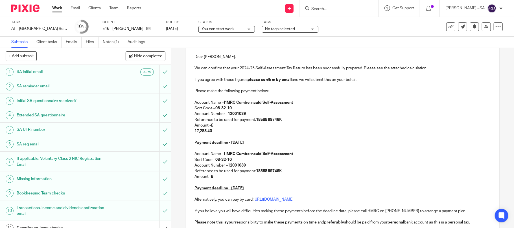
click at [194, 133] on p "Amount - £ 17,288.40" at bounding box center [342, 129] width 297 height 12
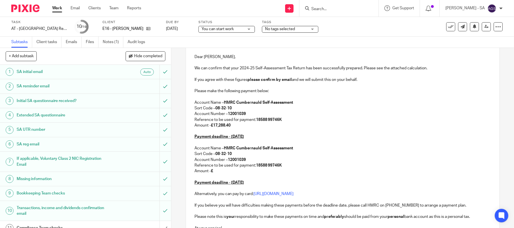
click at [222, 175] on p at bounding box center [342, 177] width 297 height 6
click at [216, 170] on p "Amount - £" at bounding box center [342, 171] width 297 height 6
click at [213, 170] on p "Amount - £" at bounding box center [342, 171] width 297 height 6
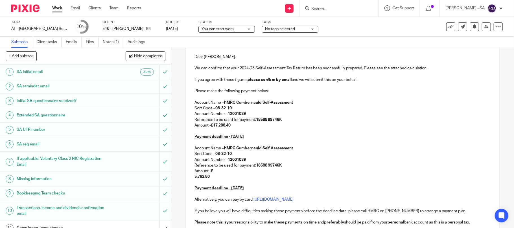
click at [194, 181] on p at bounding box center [342, 183] width 297 height 6
click at [191, 180] on div "E16 - [PERSON_NAME] Dear [PERSON_NAME], We can confirm that your 2024-25 Self-A…" at bounding box center [343, 145] width 314 height 216
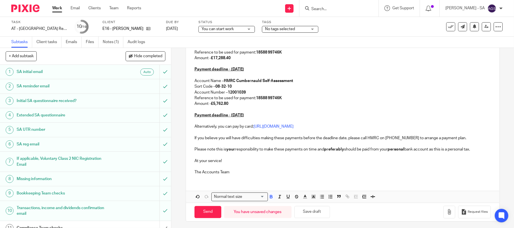
scroll to position [145, 0]
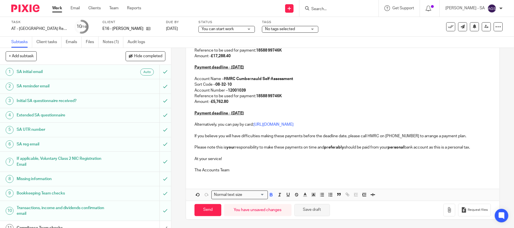
click at [303, 209] on button "Save draft" at bounding box center [312, 210] width 36 height 12
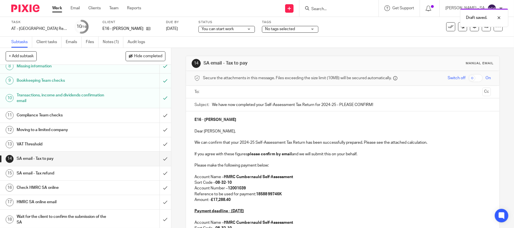
scroll to position [0, 0]
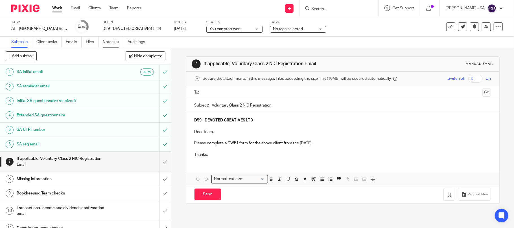
click at [115, 42] on link "Notes (5)" at bounding box center [113, 42] width 21 height 11
